Goal: Information Seeking & Learning: Learn about a topic

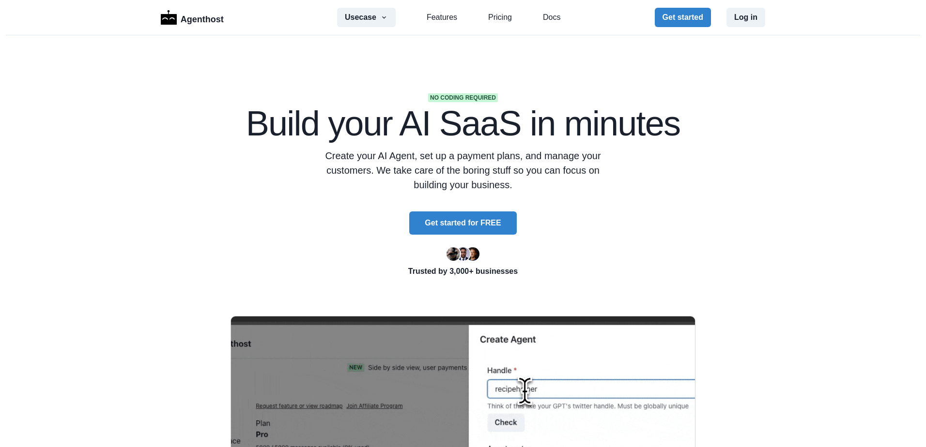
scroll to position [242, 0]
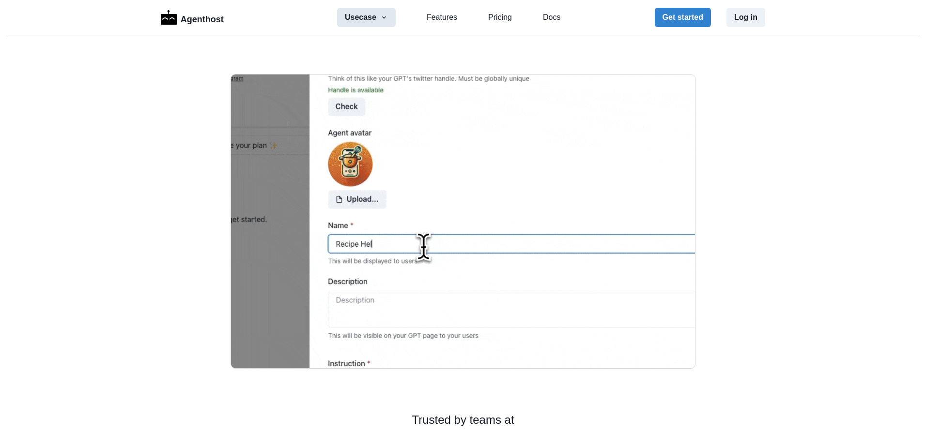
click at [358, 20] on button "Usecase" at bounding box center [366, 17] width 59 height 19
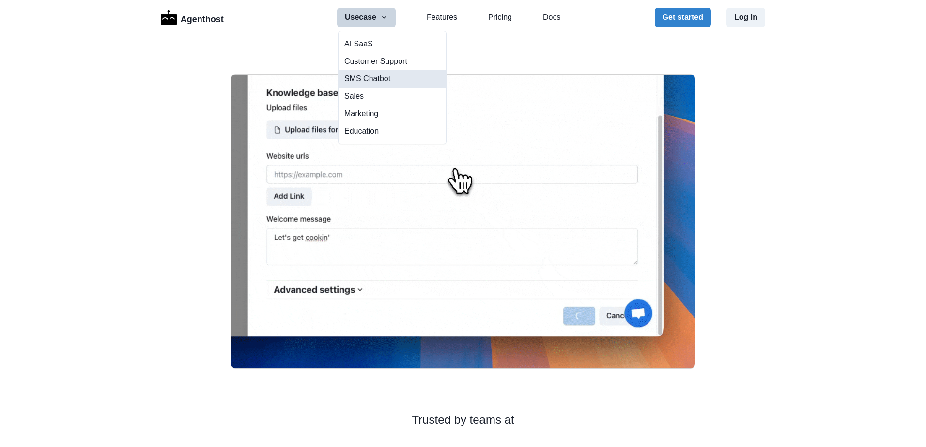
click at [364, 80] on link "SMS Chatbot" at bounding box center [391, 78] width 107 height 17
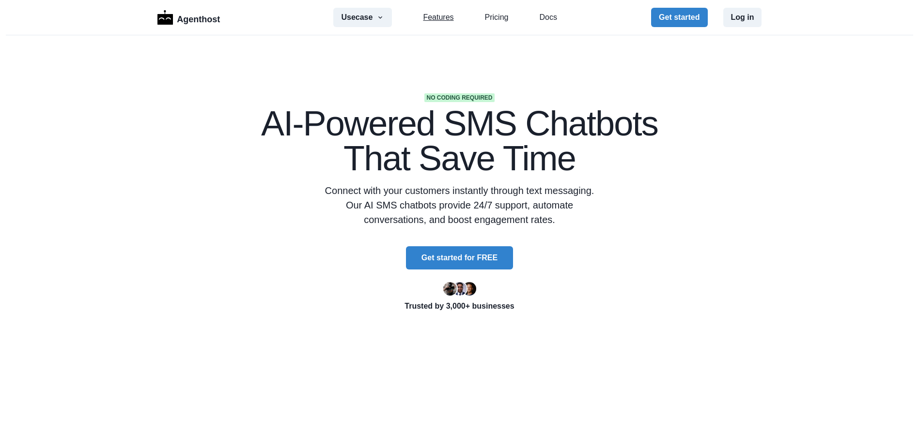
click at [444, 17] on link "Features" at bounding box center [438, 18] width 31 height 12
click at [499, 27] on div "Usecase AI SaaS Customer Support SMS Chatbot Sales Marketing Education Features…" at bounding box center [444, 17] width 223 height 19
click at [499, 23] on link "Pricing" at bounding box center [497, 18] width 24 height 12
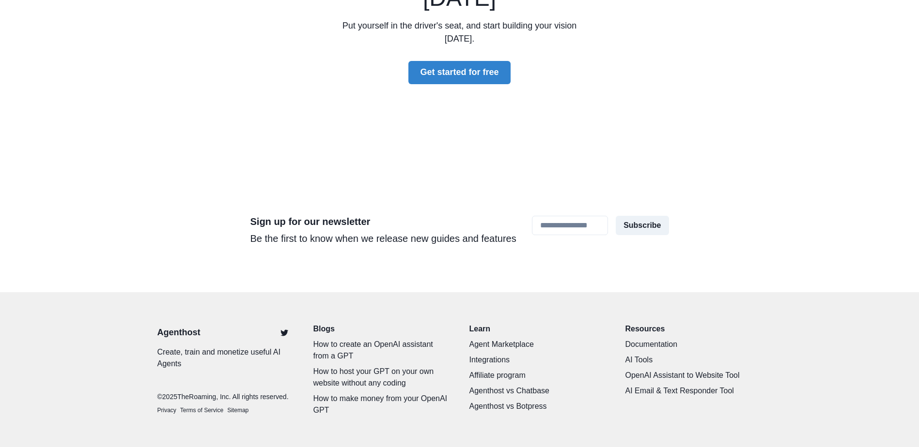
scroll to position [3328, 0]
